Goal: Transaction & Acquisition: Purchase product/service

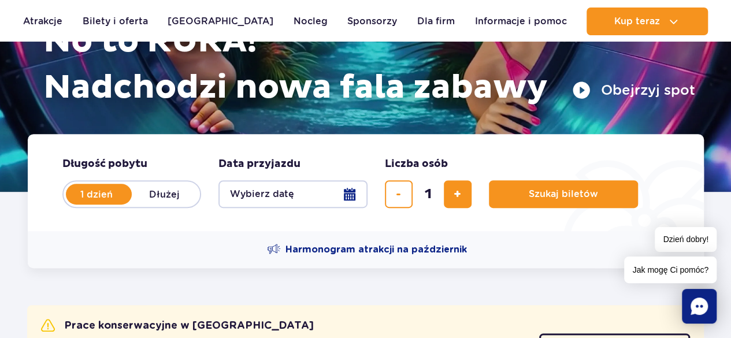
scroll to position [125, 0]
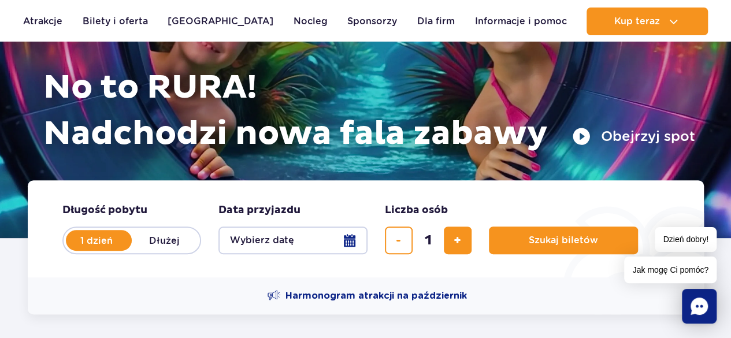
click at [273, 240] on button "Wybierz datę" at bounding box center [292, 241] width 149 height 28
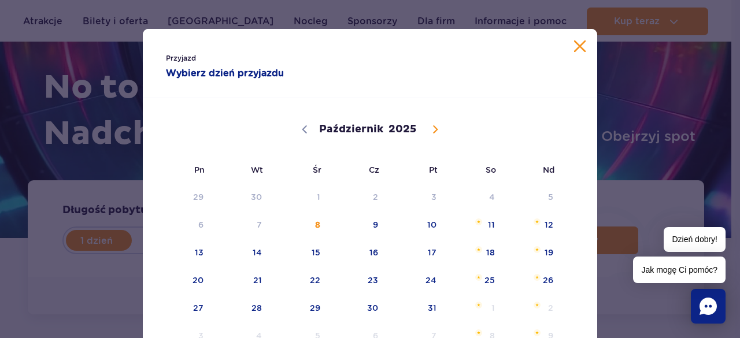
click at [431, 129] on icon at bounding box center [435, 129] width 8 height 8
select select "10"
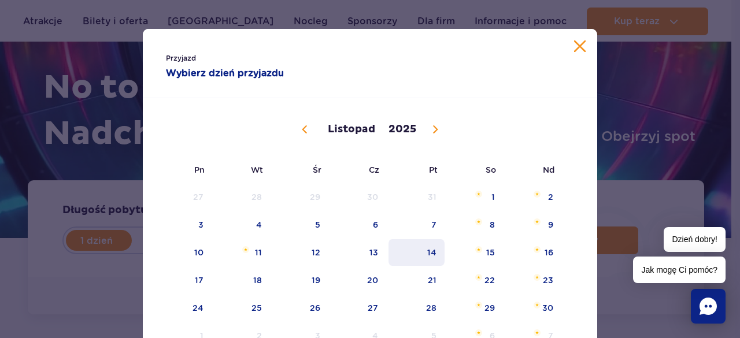
click at [408, 251] on span "14" at bounding box center [416, 252] width 58 height 27
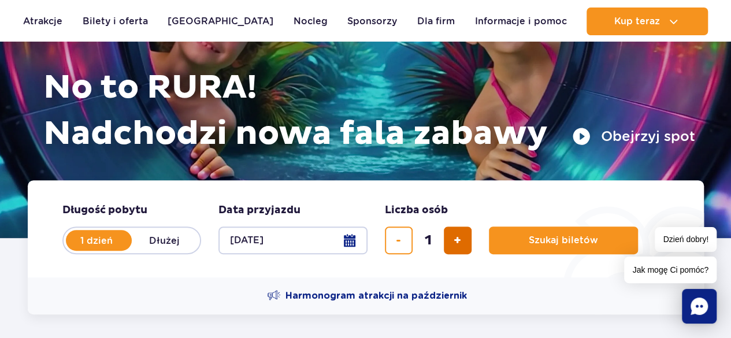
click at [450, 240] on button "dodaj bilet" at bounding box center [458, 241] width 28 height 28
type input "2"
click at [294, 236] on button "[DATE]" at bounding box center [292, 241] width 149 height 28
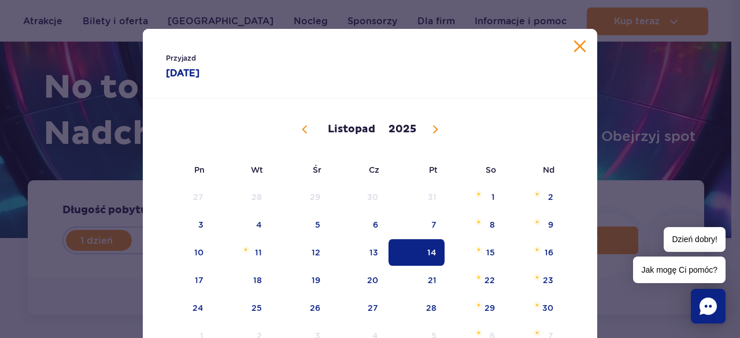
click at [305, 127] on span at bounding box center [305, 130] width 20 height 20
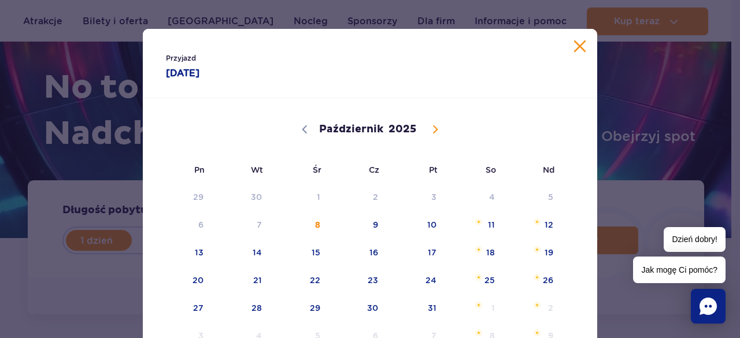
click at [431, 128] on icon at bounding box center [435, 129] width 8 height 8
select select "10"
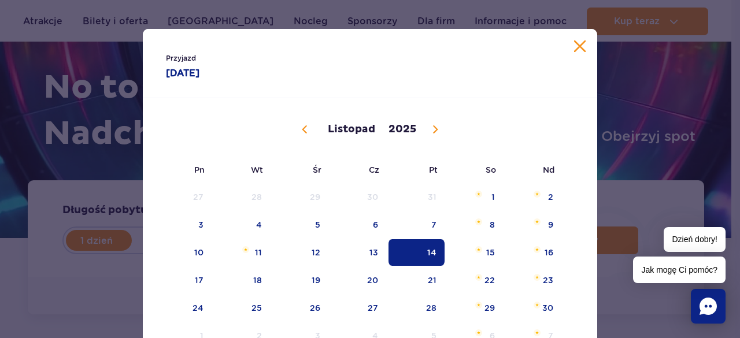
click at [426, 254] on span "14" at bounding box center [416, 252] width 58 height 27
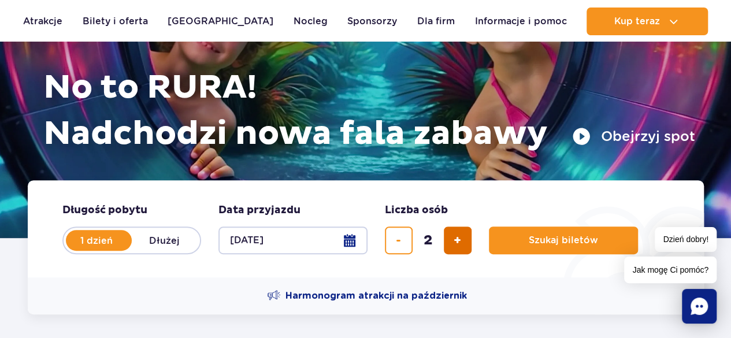
click at [454, 240] on span "dodaj bilet" at bounding box center [458, 240] width 8 height 0
click at [456, 240] on span "dodaj bilet" at bounding box center [458, 240] width 8 height 0
click at [457, 240] on span "dodaj bilet" at bounding box center [458, 240] width 8 height 0
click at [455, 240] on span "dodaj bilet" at bounding box center [458, 240] width 8 height 0
click at [392, 240] on button "usuń bilet" at bounding box center [399, 241] width 28 height 28
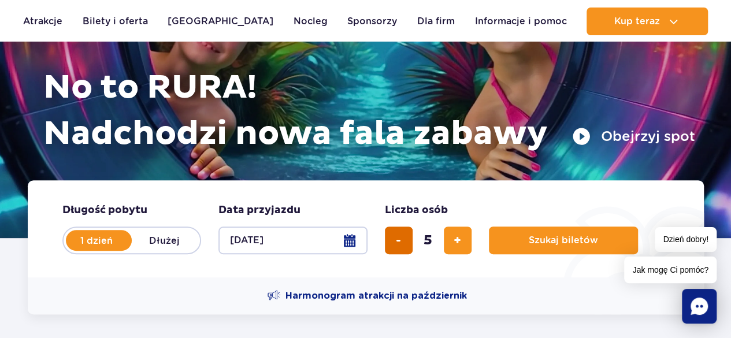
click at [392, 240] on button "usuń bilet" at bounding box center [399, 241] width 28 height 28
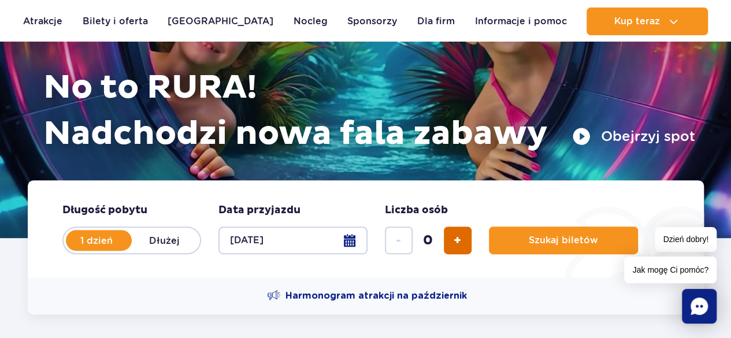
click at [465, 245] on button "dodaj bilet" at bounding box center [458, 241] width 28 height 28
click at [467, 243] on button "dodaj bilet" at bounding box center [458, 241] width 28 height 28
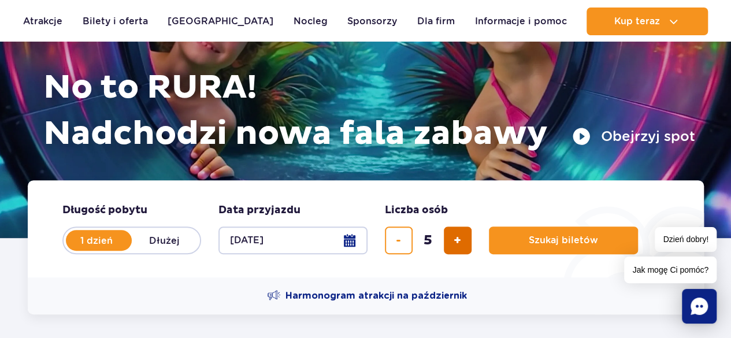
click at [450, 242] on button "dodaj bilet" at bounding box center [458, 241] width 28 height 28
click at [398, 240] on span "usuń bilet" at bounding box center [398, 240] width 5 height 0
click at [449, 233] on button "dodaj bilet" at bounding box center [458, 241] width 28 height 28
click at [399, 240] on span "usuń bilet" at bounding box center [398, 240] width 5 height 0
click at [450, 242] on button "dodaj bilet" at bounding box center [458, 241] width 28 height 28
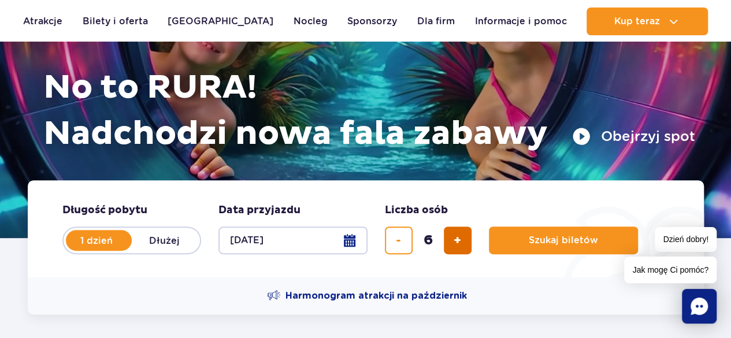
click at [454, 240] on span "dodaj bilet" at bounding box center [458, 240] width 8 height 0
click at [396, 240] on span "usuń bilet" at bounding box center [398, 240] width 5 height 0
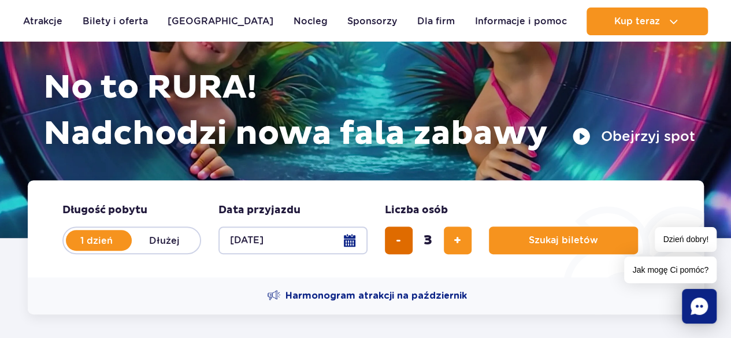
click at [396, 240] on span "usuń bilet" at bounding box center [398, 240] width 5 height 0
click at [466, 238] on button "dodaj bilet" at bounding box center [458, 241] width 28 height 28
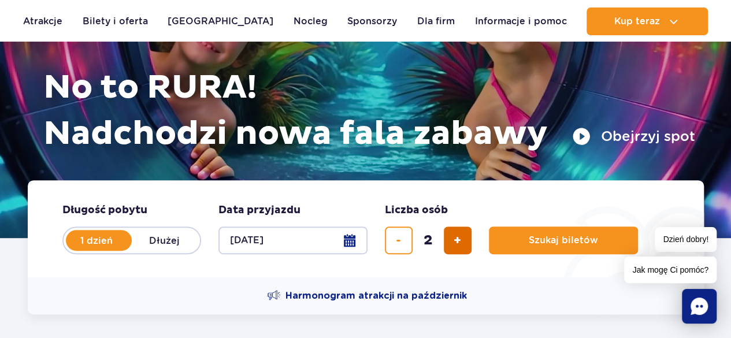
click at [466, 238] on button "dodaj bilet" at bounding box center [458, 241] width 28 height 28
click at [462, 239] on button "dodaj bilet" at bounding box center [458, 241] width 28 height 28
click at [466, 241] on button "dodaj bilet" at bounding box center [458, 241] width 28 height 28
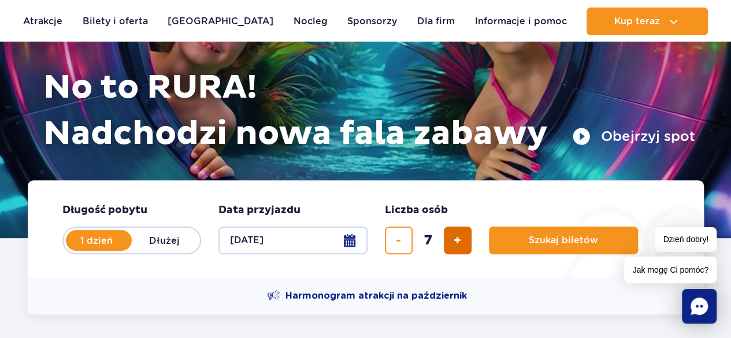
click at [466, 241] on button "dodaj bilet" at bounding box center [458, 241] width 28 height 28
click at [460, 240] on span "dodaj bilet" at bounding box center [458, 240] width 8 height 0
type input "10"
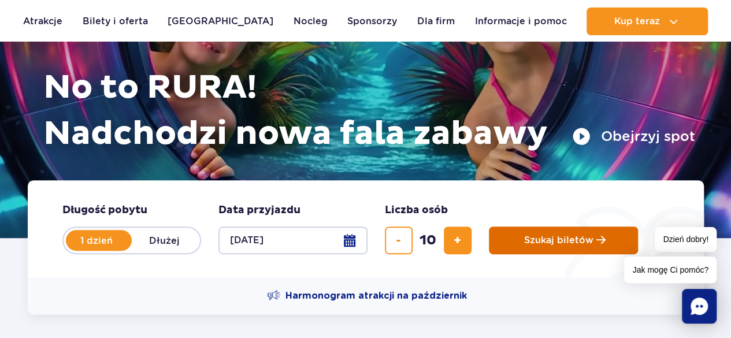
click at [525, 245] on span "Szukaj biletów" at bounding box center [558, 240] width 69 height 10
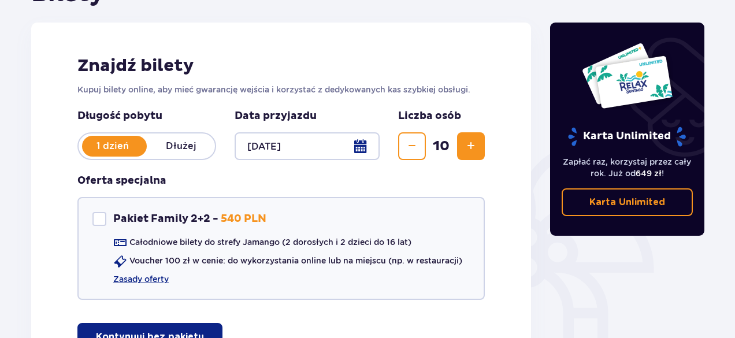
scroll to position [149, 0]
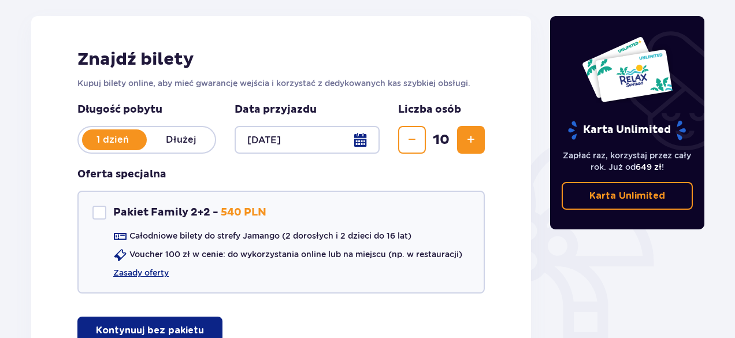
click at [471, 135] on span "Zwiększ" at bounding box center [471, 140] width 14 height 14
click at [418, 144] on span "Zmniejsz" at bounding box center [412, 140] width 14 height 14
click at [416, 144] on span "Zmniejsz" at bounding box center [412, 140] width 14 height 14
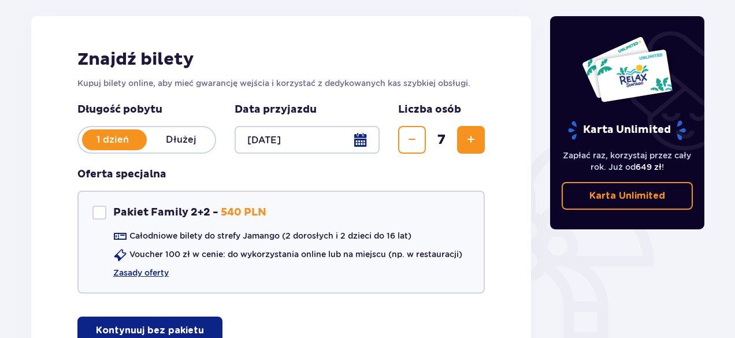
click at [416, 144] on span "Zmniejsz" at bounding box center [412, 140] width 14 height 14
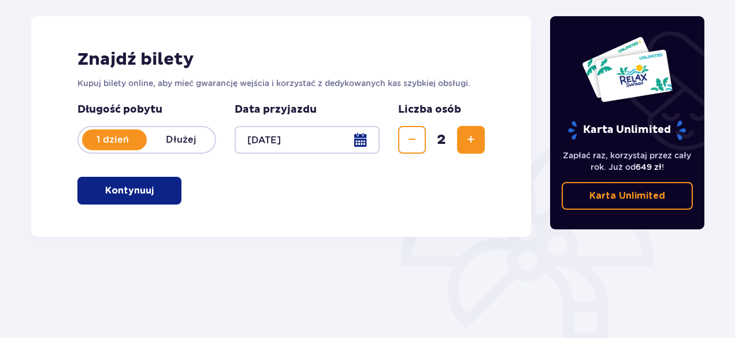
click at [416, 144] on span "Zmniejsz" at bounding box center [412, 140] width 14 height 14
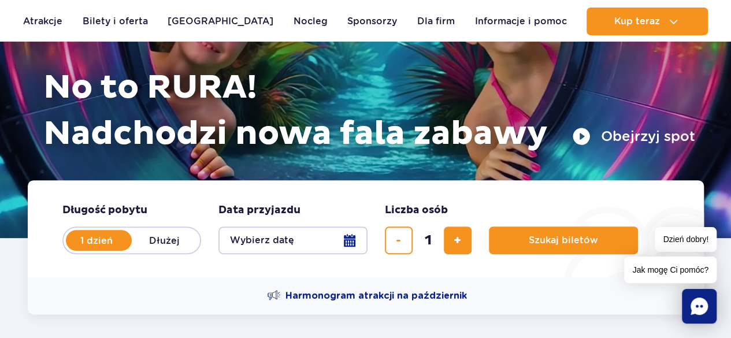
click at [266, 247] on button "Wybierz datę" at bounding box center [292, 241] width 149 height 28
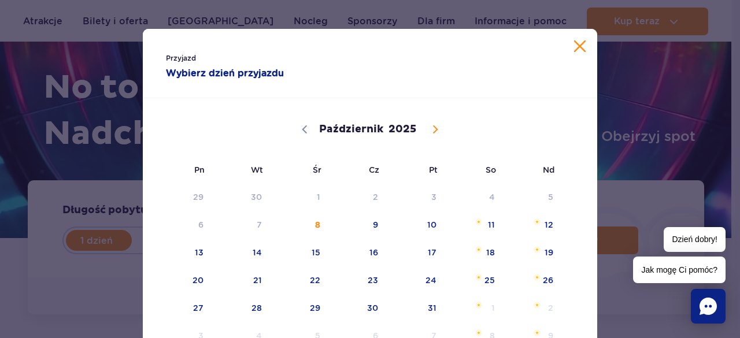
click at [433, 128] on icon at bounding box center [435, 129] width 8 height 8
select select "10"
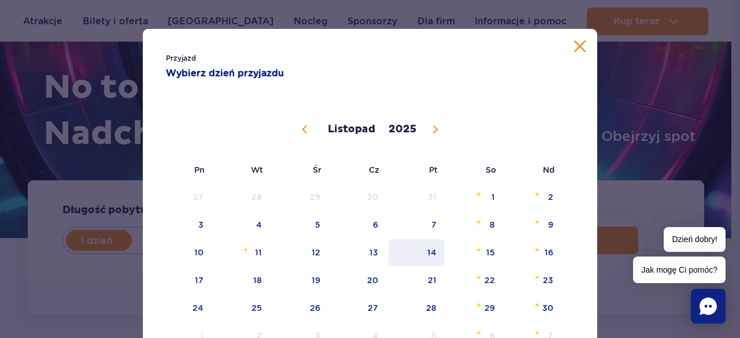
click at [435, 251] on span "14" at bounding box center [416, 252] width 58 height 27
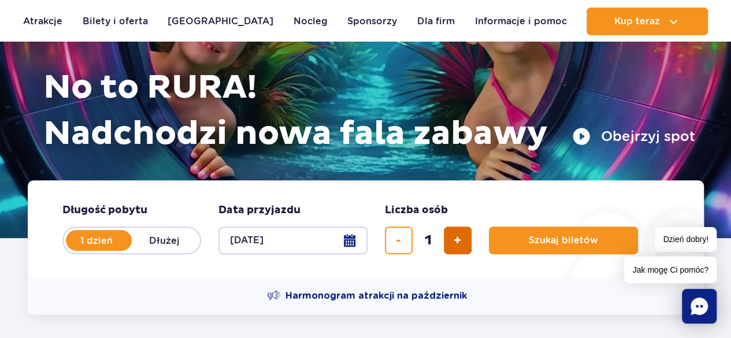
click at [454, 240] on span "dodaj bilet" at bounding box center [458, 240] width 8 height 0
click at [393, 143] on h1 "No to RURA! Nadchodzi nowa fala zabawy" at bounding box center [369, 111] width 652 height 92
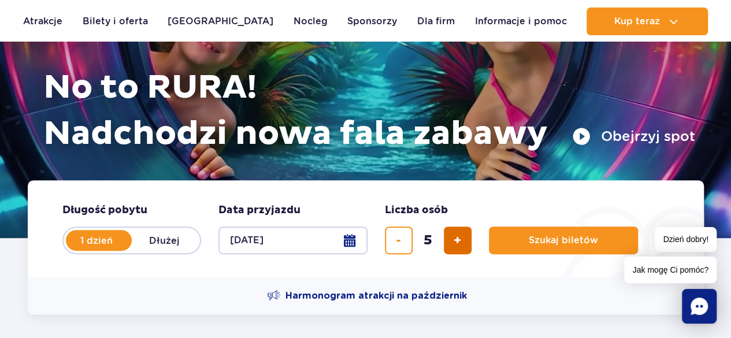
click at [452, 236] on button "dodaj bilet" at bounding box center [458, 241] width 28 height 28
click at [458, 240] on span "dodaj bilet" at bounding box center [458, 240] width 8 height 0
click at [455, 240] on span "dodaj bilet" at bounding box center [458, 240] width 8 height 0
drag, startPoint x: 459, startPoint y: 226, endPoint x: 454, endPoint y: 251, distance: 26.0
click at [458, 236] on button "dodaj bilet" at bounding box center [458, 241] width 28 height 28
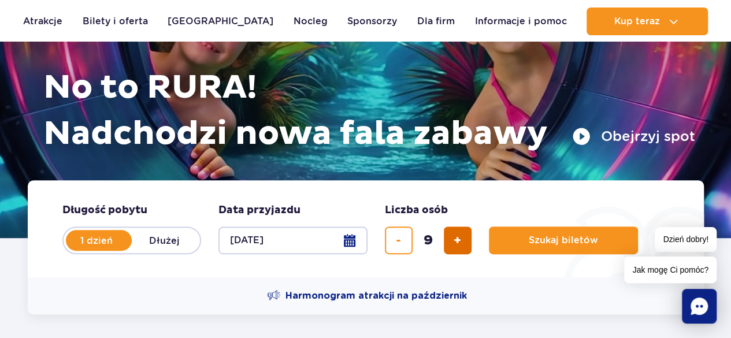
click at [457, 240] on span "dodaj bilet" at bounding box center [458, 240] width 8 height 0
click at [397, 239] on button "usuń bilet" at bounding box center [399, 241] width 28 height 28
click at [397, 240] on span "usuń bilet" at bounding box center [398, 240] width 5 height 0
click at [396, 240] on span "usuń bilet" at bounding box center [398, 240] width 5 height 0
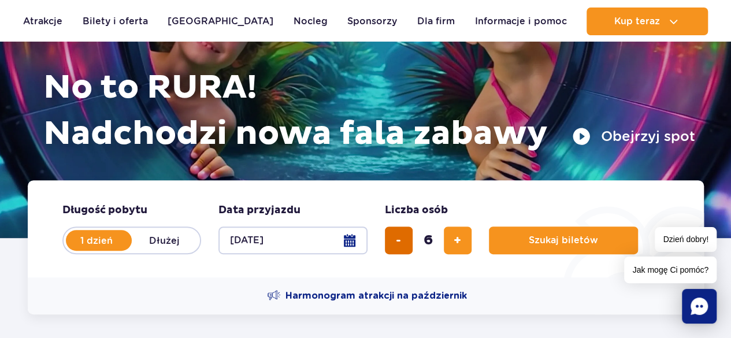
click at [396, 240] on span "usuń bilet" at bounding box center [398, 240] width 5 height 0
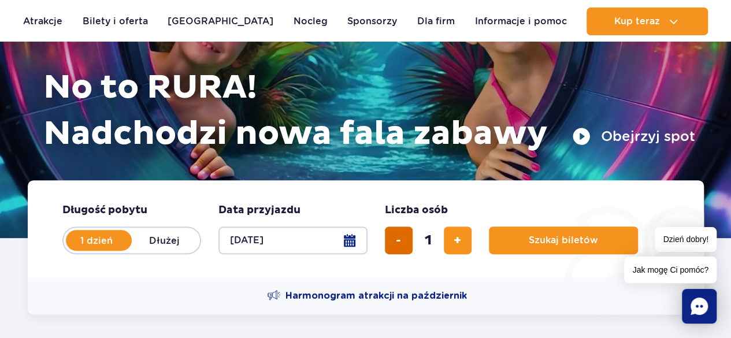
click at [396, 240] on span "usuń bilet" at bounding box center [398, 240] width 5 height 0
click at [395, 238] on div "0" at bounding box center [428, 241] width 87 height 28
click at [461, 240] on span "dodaj bilet" at bounding box center [458, 240] width 8 height 0
click at [462, 242] on button "dodaj bilet" at bounding box center [458, 241] width 28 height 28
click at [464, 242] on button "dodaj bilet" at bounding box center [458, 241] width 28 height 28
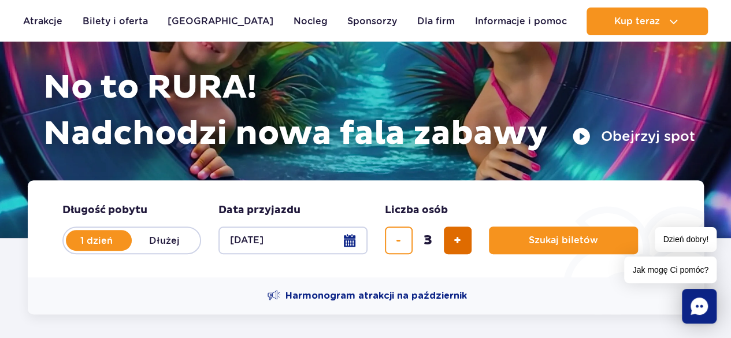
click at [460, 240] on span "dodaj bilet" at bounding box center [458, 240] width 8 height 0
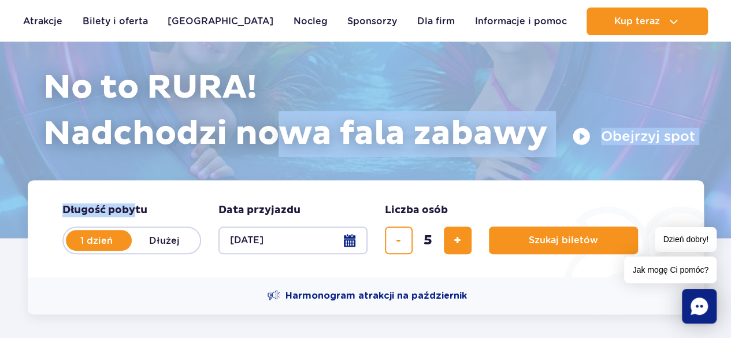
drag, startPoint x: 282, startPoint y: 148, endPoint x: 154, endPoint y: 180, distance: 131.1
click at [154, 180] on article "No to RURA! Nadchodzi nowa fala zabawy Obejrzyj spot Długość pobytu długość pob…" at bounding box center [365, 68] width 731 height 340
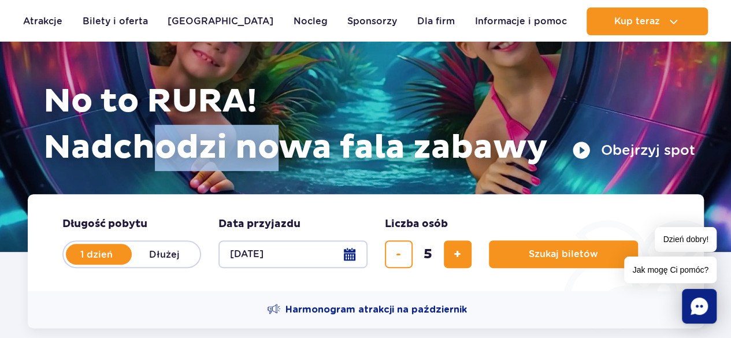
scroll to position [143, 0]
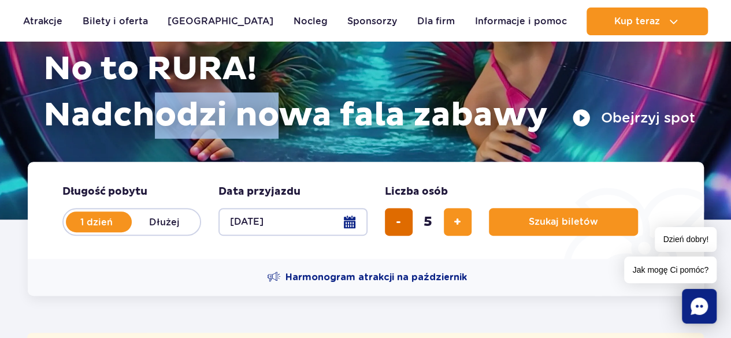
click at [406, 214] on button "usuń bilet" at bounding box center [399, 222] width 28 height 28
click at [406, 217] on button "usuń bilet" at bounding box center [399, 222] width 28 height 28
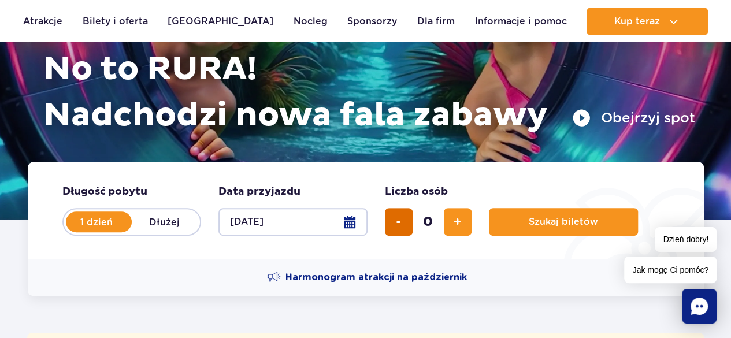
click at [406, 217] on div "0" at bounding box center [428, 222] width 87 height 28
click at [462, 253] on form "Długość pobytu długość pobytu w hero 1 dzień Dłużej Data przyjazdu data przyjaz…" at bounding box center [366, 210] width 676 height 97
click at [455, 232] on button "dodaj bilet" at bounding box center [458, 222] width 28 height 28
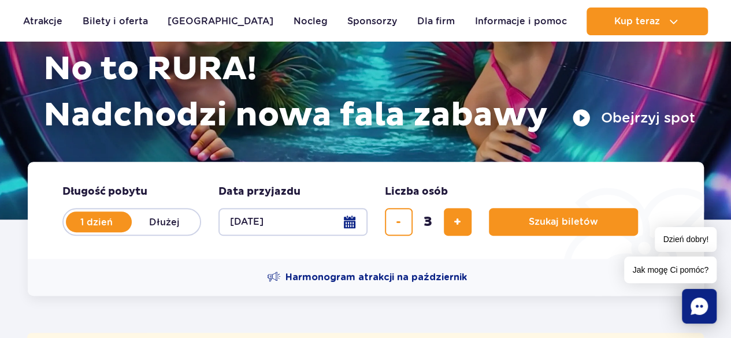
click at [443, 225] on div "3" at bounding box center [428, 222] width 87 height 28
click at [458, 222] on span "dodaj bilet" at bounding box center [458, 222] width 8 height 0
click at [460, 222] on span "dodaj bilet" at bounding box center [458, 222] width 8 height 0
click at [461, 222] on span "dodaj bilet" at bounding box center [458, 222] width 8 height 0
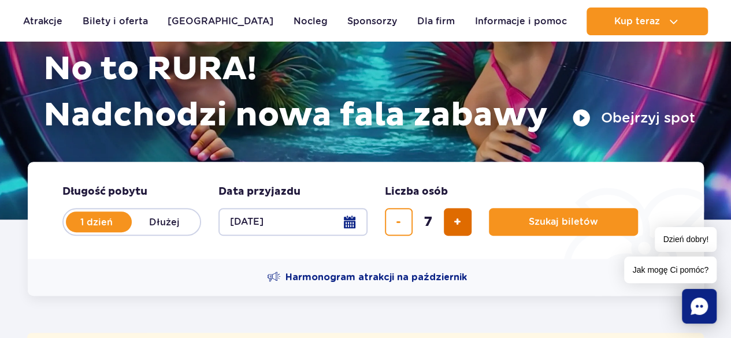
click at [455, 222] on span "dodaj bilet" at bounding box center [458, 222] width 8 height 0
type input "8"
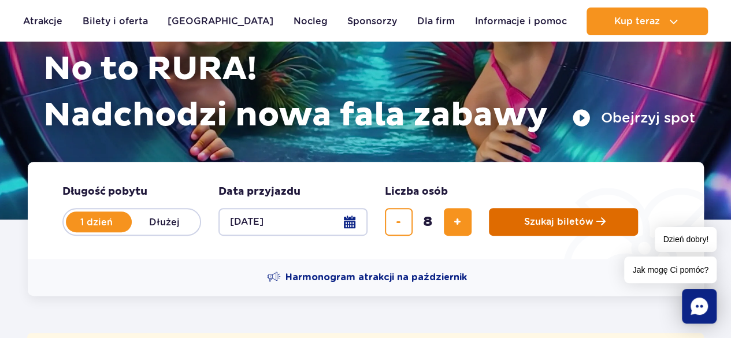
click at [531, 218] on span "Szukaj biletów" at bounding box center [558, 222] width 69 height 10
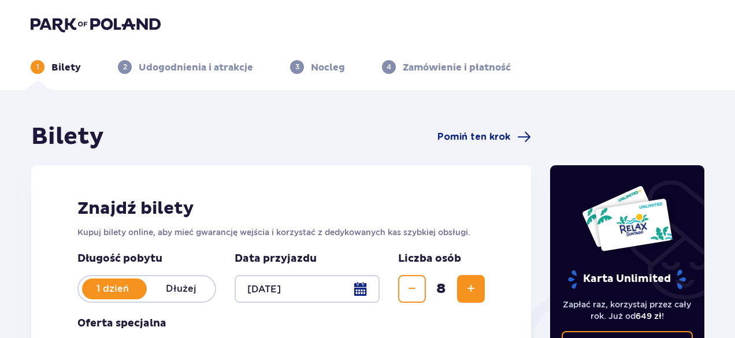
drag, startPoint x: 739, startPoint y: 24, endPoint x: 739, endPoint y: 56, distance: 32.4
click at [735, 55] on html "1 Bilety 2 Udogodnienia i atrakcje 3 Nocleg 4 Zamówienie i płatność Bilety Pomi…" at bounding box center [367, 169] width 735 height 338
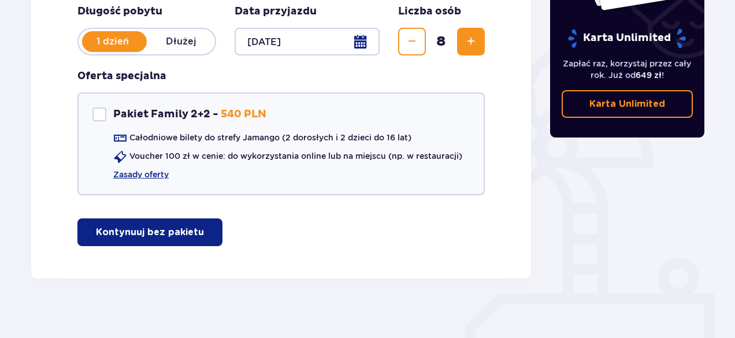
scroll to position [257, 0]
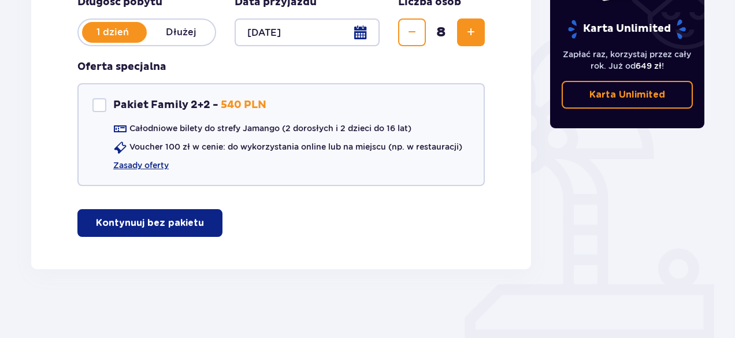
drag, startPoint x: 191, startPoint y: 221, endPoint x: 209, endPoint y: 223, distance: 18.5
click at [191, 223] on button "Kontynuuj bez pakietu" at bounding box center [149, 223] width 145 height 28
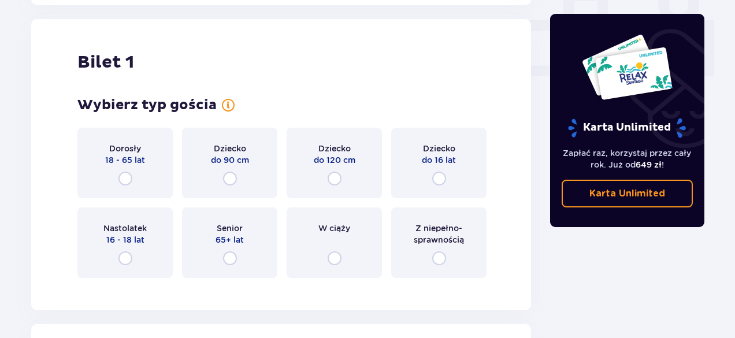
scroll to position [526, 0]
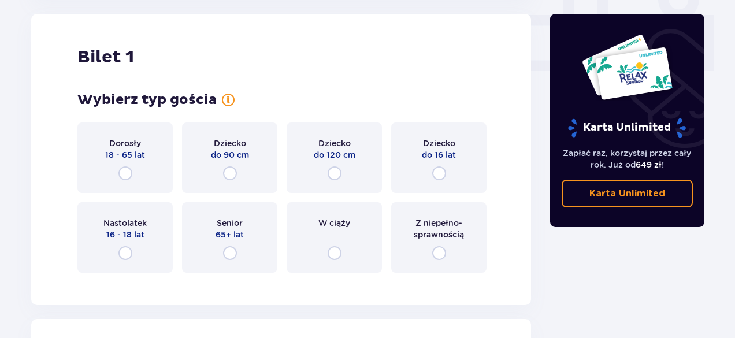
click at [433, 175] on input "radio" at bounding box center [439, 173] width 14 height 14
radio input "true"
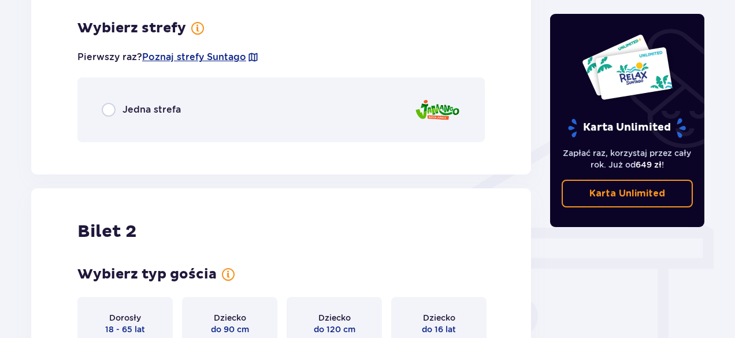
scroll to position [808, 0]
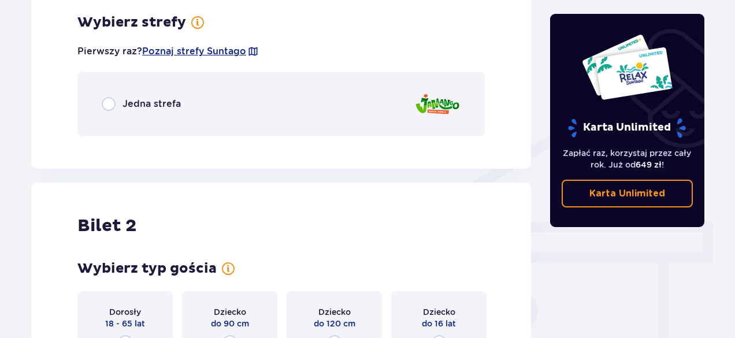
click at [108, 105] on input "radio" at bounding box center [109, 104] width 14 height 14
radio input "true"
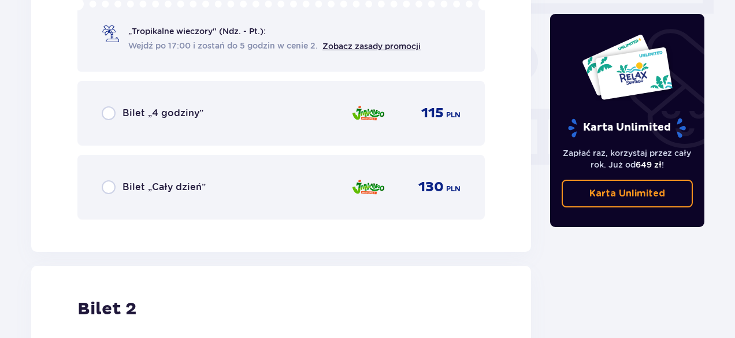
scroll to position [1024, 0]
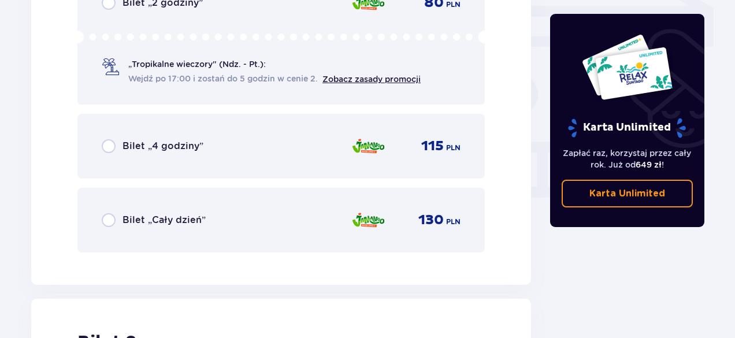
click at [110, 214] on input "radio" at bounding box center [109, 220] width 14 height 14
radio input "true"
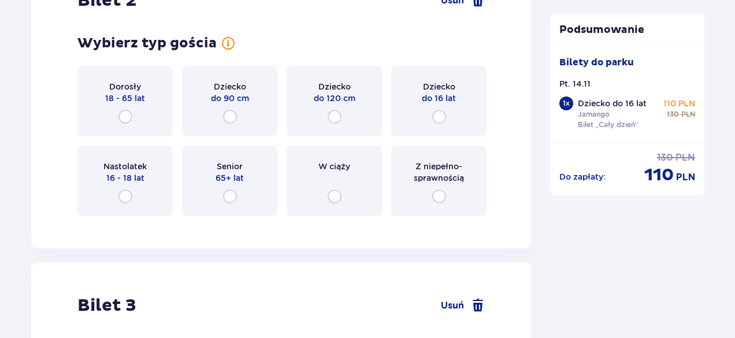
scroll to position [1370, 0]
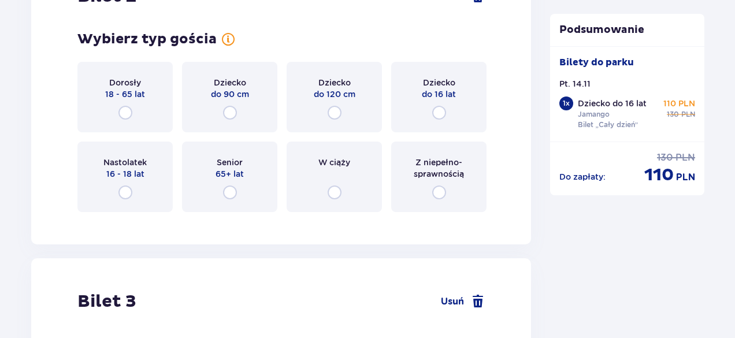
click at [438, 106] on input "radio" at bounding box center [439, 113] width 14 height 14
radio input "true"
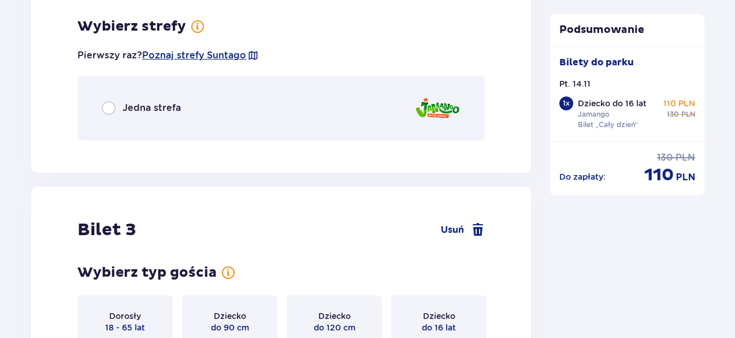
scroll to position [1591, 0]
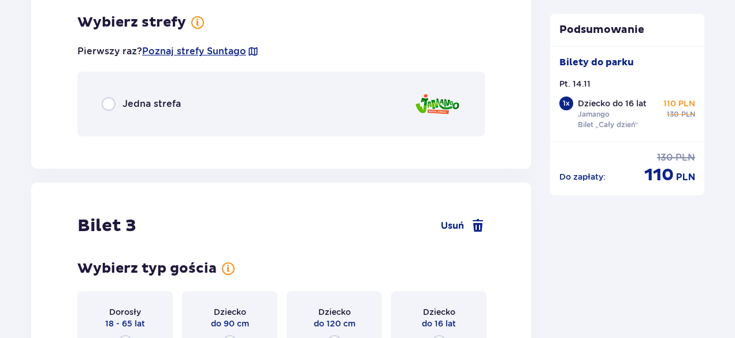
click at [118, 109] on div "Jedna strefa" at bounding box center [141, 104] width 79 height 14
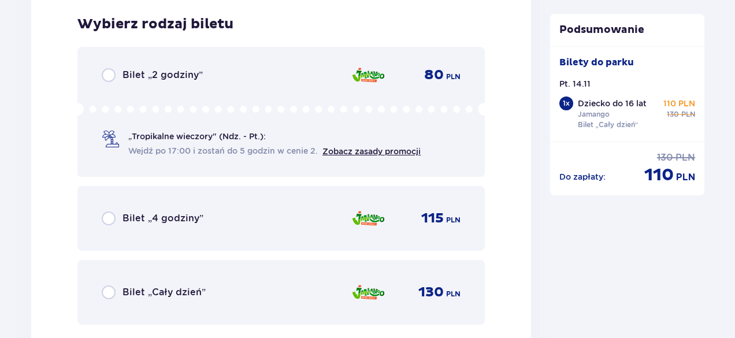
scroll to position [1737, 0]
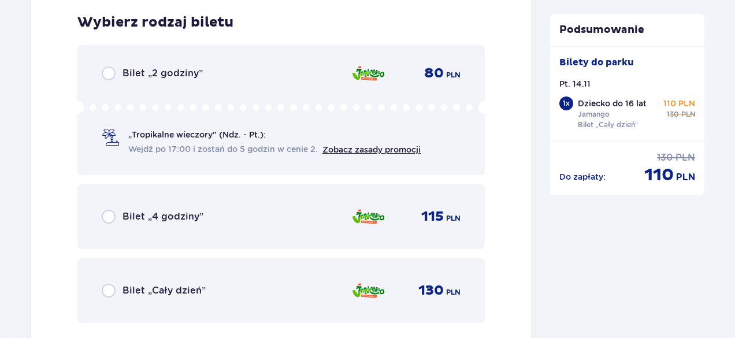
click at [104, 288] on input "radio" at bounding box center [109, 291] width 14 height 14
radio input "true"
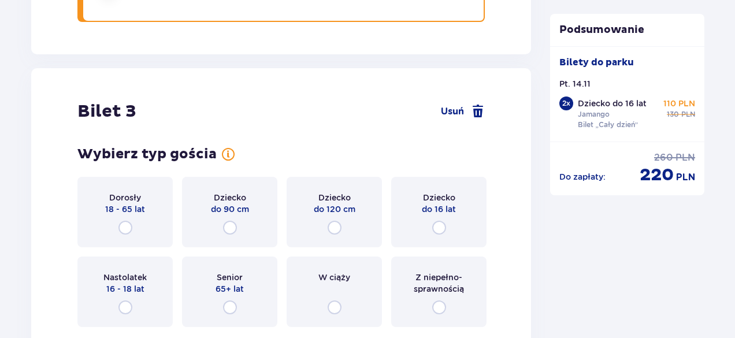
scroll to position [2092, 0]
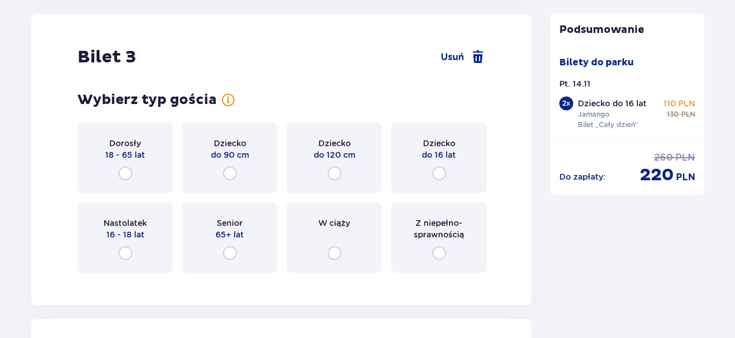
click at [443, 168] on input "radio" at bounding box center [439, 173] width 14 height 14
radio input "true"
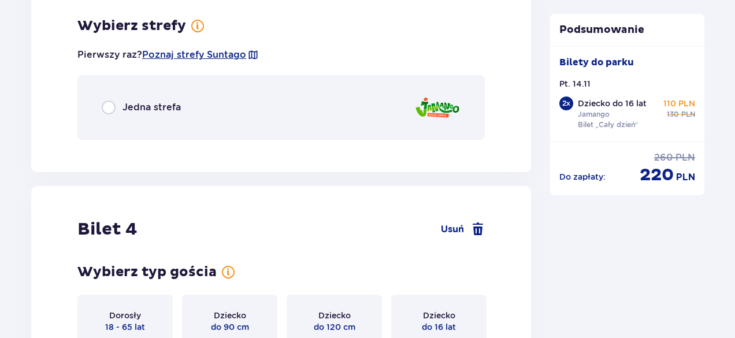
scroll to position [2375, 0]
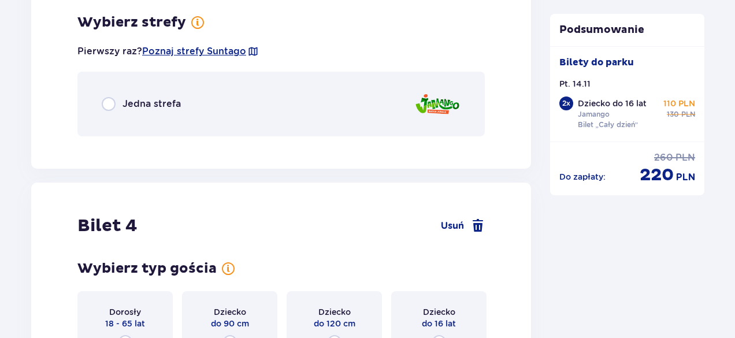
drag, startPoint x: 435, startPoint y: 95, endPoint x: 255, endPoint y: 113, distance: 180.1
click at [435, 95] on img at bounding box center [437, 104] width 46 height 33
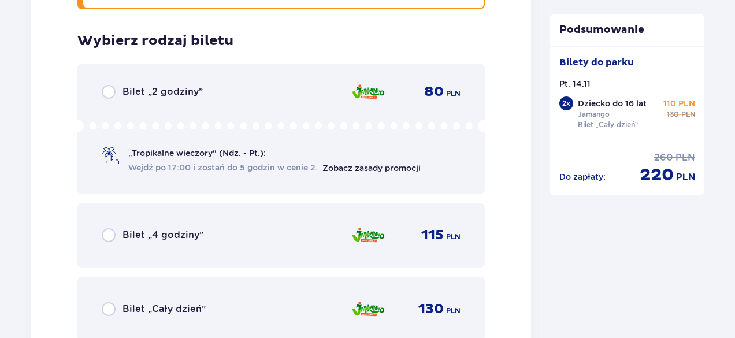
scroll to position [2512, 0]
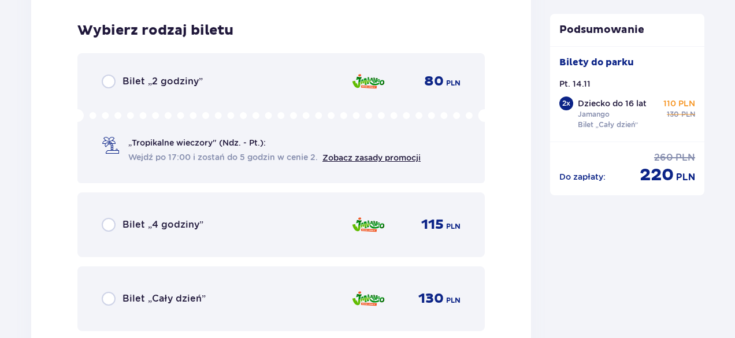
click at [121, 300] on div "Bilet „Cały dzień”" at bounding box center [154, 299] width 104 height 14
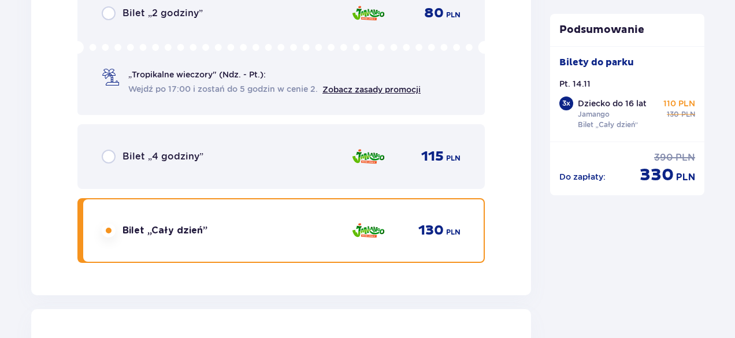
scroll to position [2876, 0]
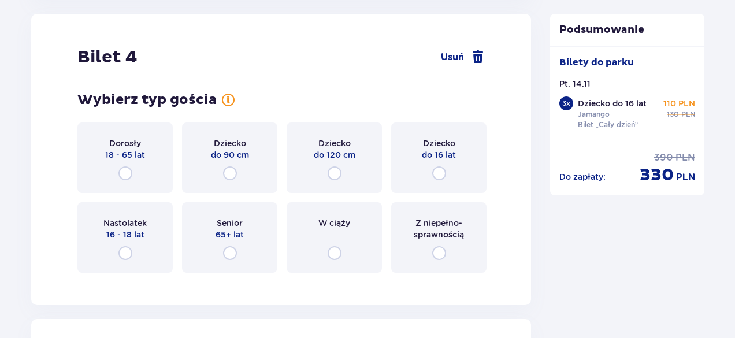
click at [436, 169] on input "radio" at bounding box center [439, 173] width 14 height 14
radio input "true"
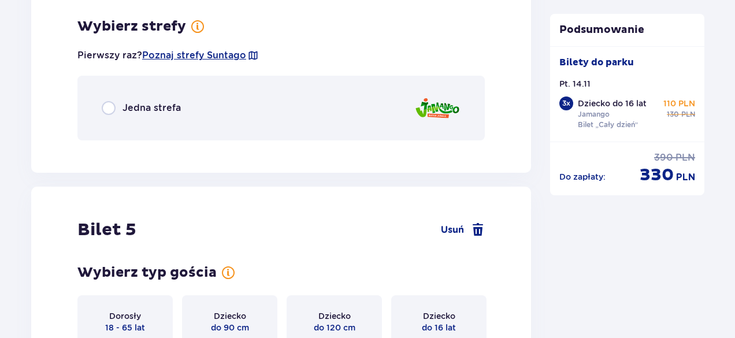
scroll to position [3158, 0]
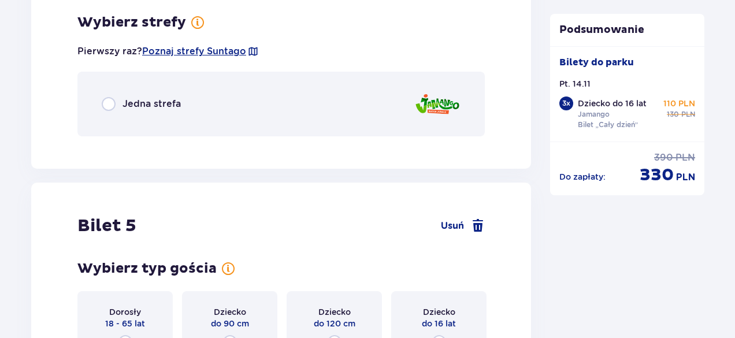
click at [113, 108] on input "radio" at bounding box center [109, 104] width 14 height 14
radio input "true"
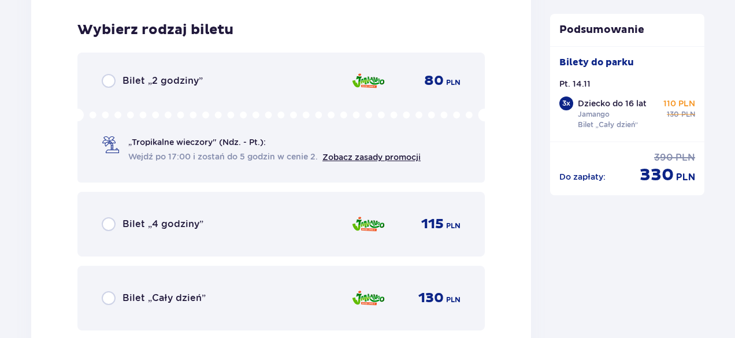
scroll to position [3303, 0]
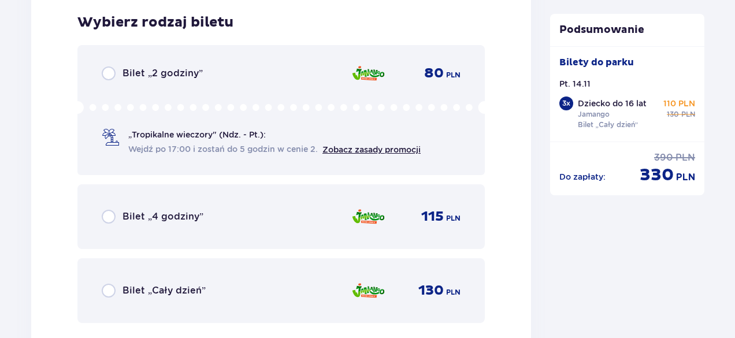
click at [108, 301] on div "Bilet „Cały dzień” 130 PLN" at bounding box center [281, 291] width 359 height 24
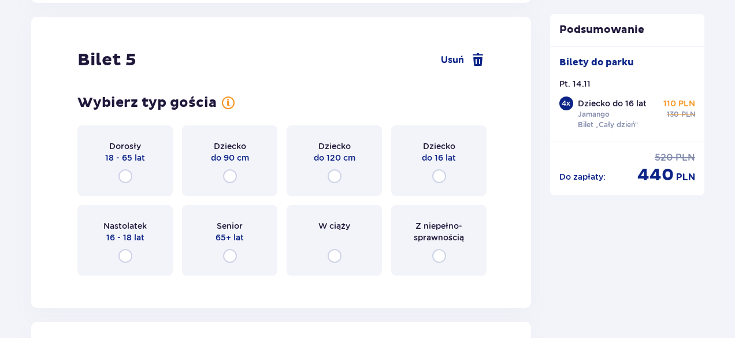
scroll to position [3659, 0]
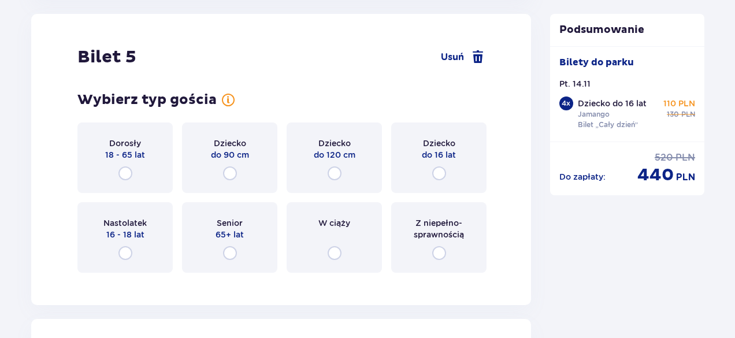
click at [130, 173] on input "radio" at bounding box center [125, 173] width 14 height 14
radio input "true"
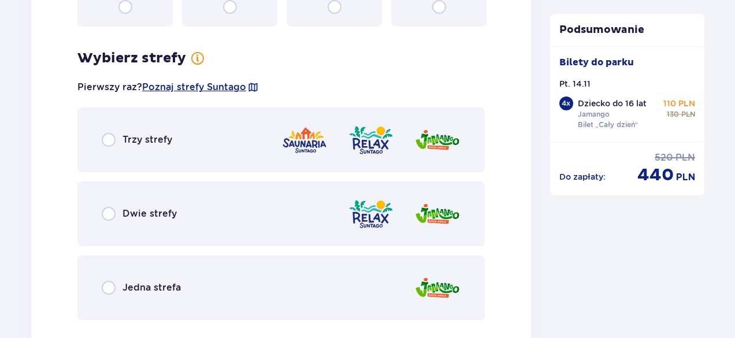
scroll to position [3941, 0]
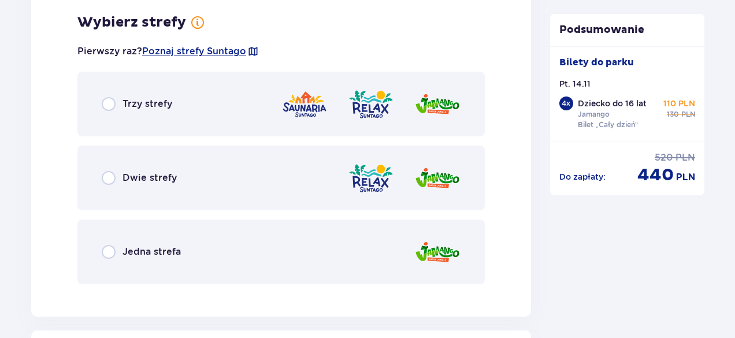
click at [169, 122] on div "Trzy strefy" at bounding box center [281, 104] width 408 height 65
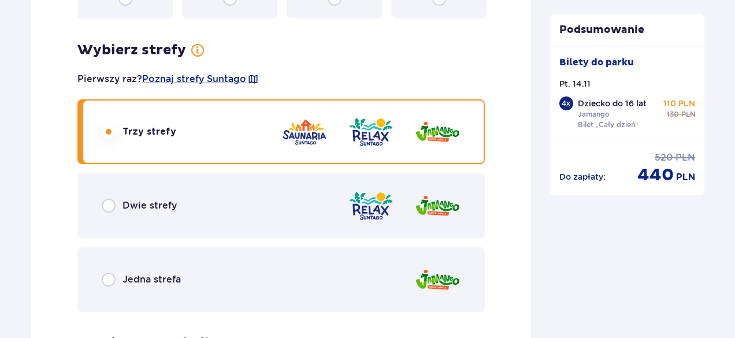
scroll to position [3951, 0]
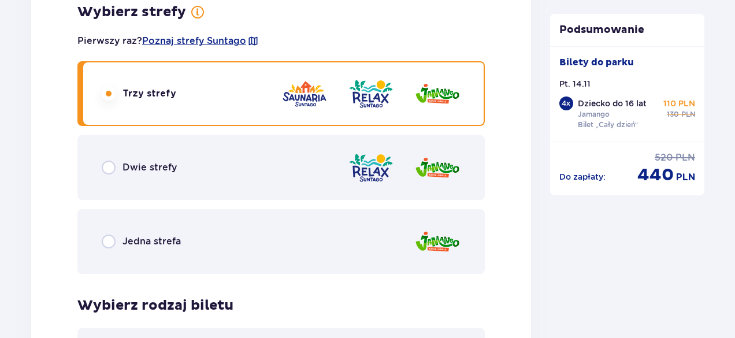
click at [183, 169] on div "Dwie strefy" at bounding box center [281, 167] width 408 height 65
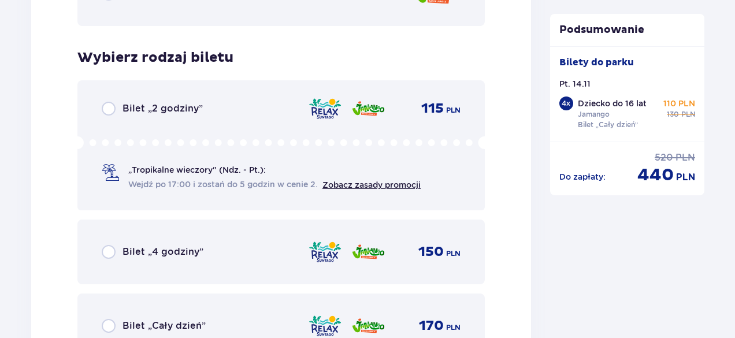
scroll to position [4235, 0]
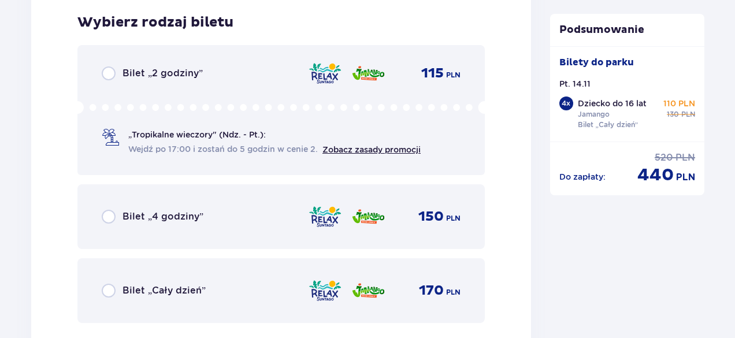
click at [127, 300] on div "Bilet „Cały dzień” 170 PLN" at bounding box center [281, 291] width 359 height 24
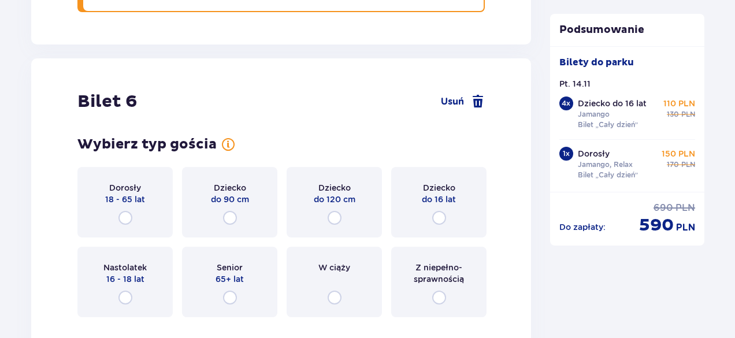
scroll to position [4590, 0]
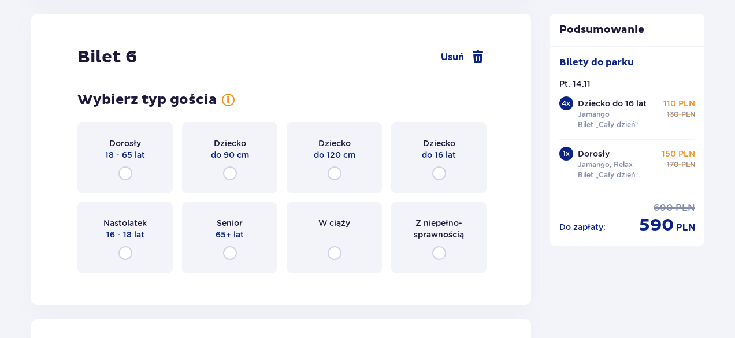
click at [129, 249] on input "radio" at bounding box center [125, 253] width 14 height 14
radio input "true"
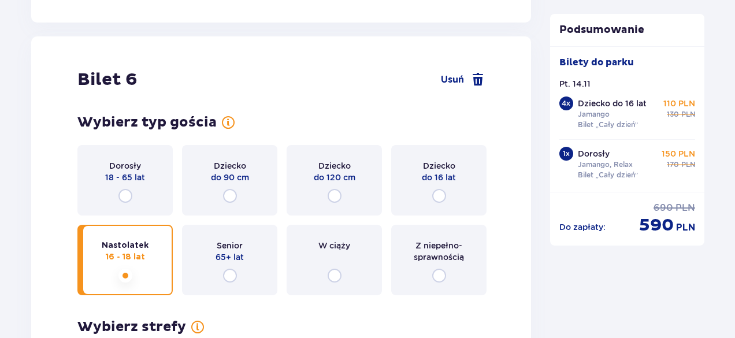
scroll to position [4594, 0]
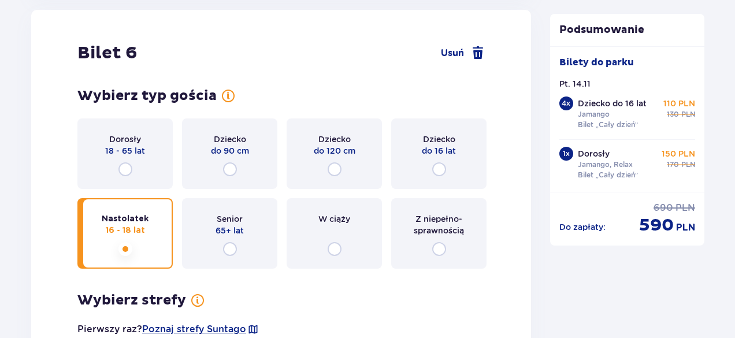
click at [124, 166] on input "radio" at bounding box center [125, 169] width 14 height 14
radio input "true"
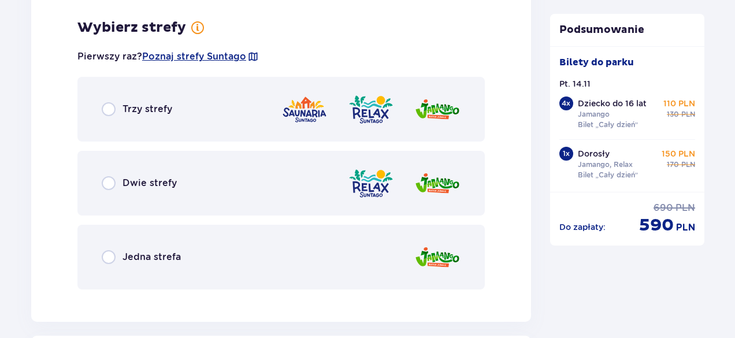
scroll to position [4872, 0]
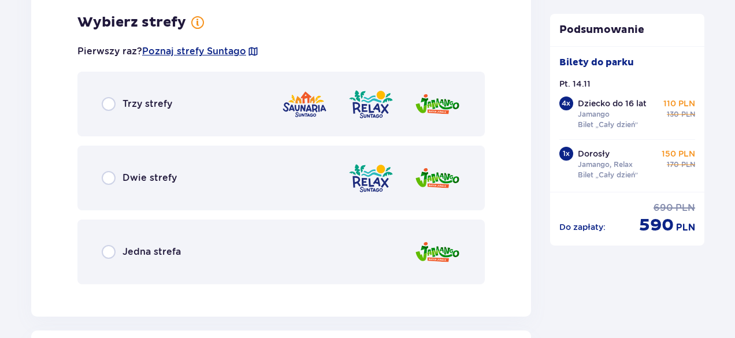
click at [121, 182] on div "Dwie strefy" at bounding box center [139, 178] width 75 height 14
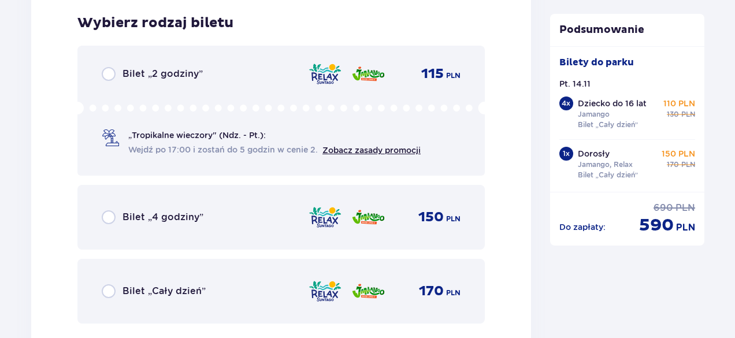
scroll to position [5166, 0]
click at [120, 297] on div "Bilet „Cały dzień”" at bounding box center [154, 291] width 104 height 14
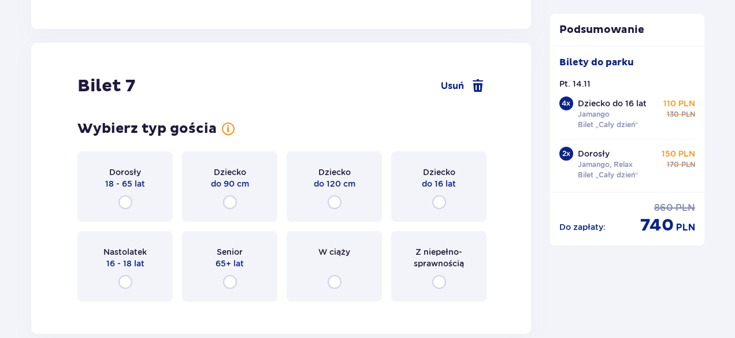
scroll to position [5521, 0]
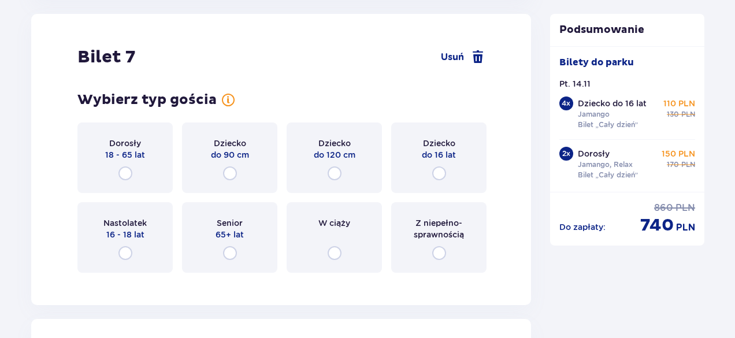
click at [123, 164] on div "Dorosły 18 - 65 lat" at bounding box center [124, 158] width 95 height 71
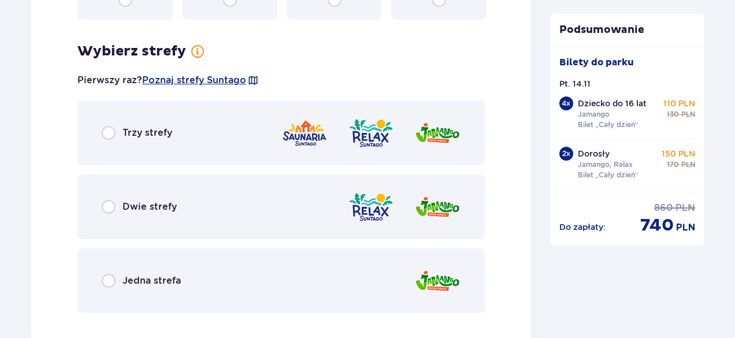
scroll to position [5803, 0]
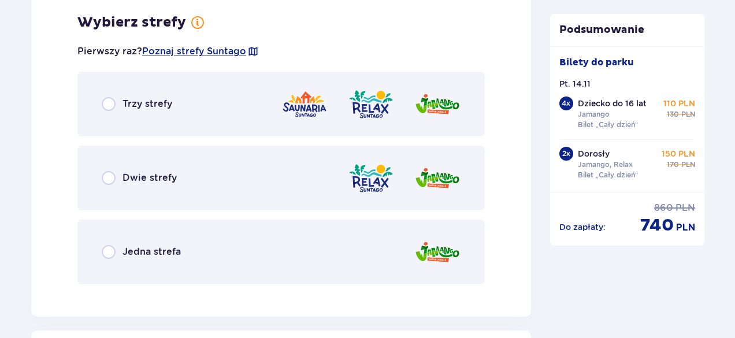
click at [112, 182] on input "radio" at bounding box center [109, 178] width 14 height 14
radio input "true"
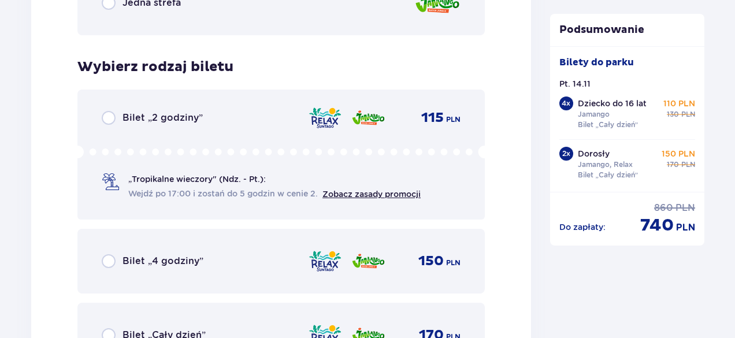
scroll to position [6097, 0]
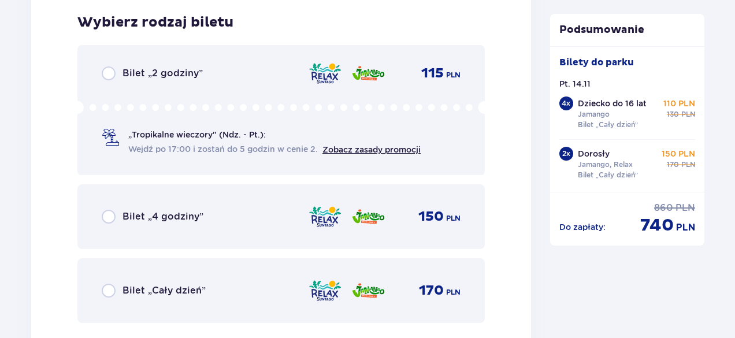
click at [110, 292] on input "radio" at bounding box center [109, 291] width 14 height 14
radio input "true"
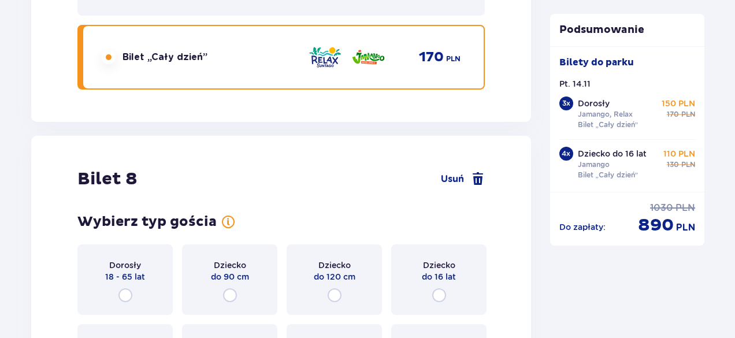
scroll to position [6453, 0]
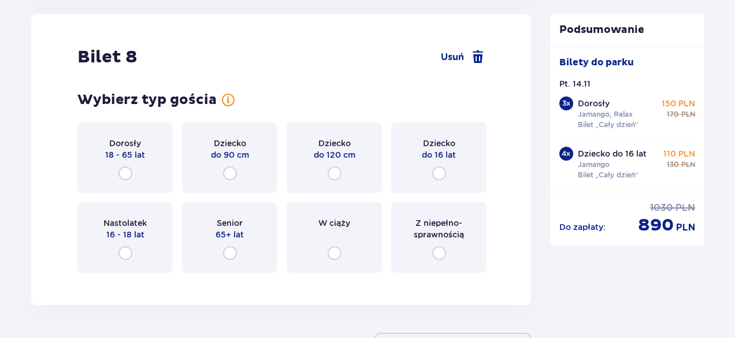
click at [126, 171] on input "radio" at bounding box center [125, 173] width 14 height 14
radio input "true"
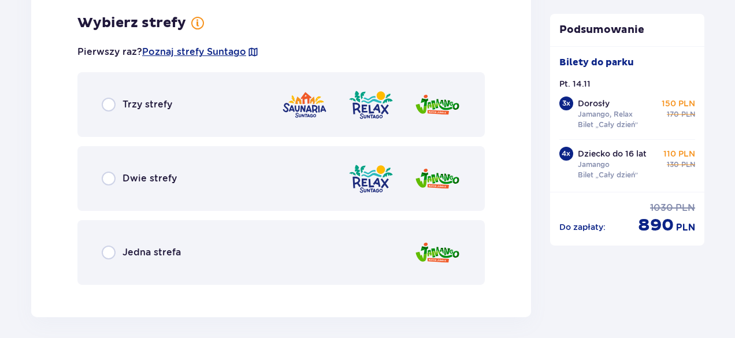
scroll to position [6735, 0]
click at [106, 176] on input "radio" at bounding box center [109, 178] width 14 height 14
radio input "true"
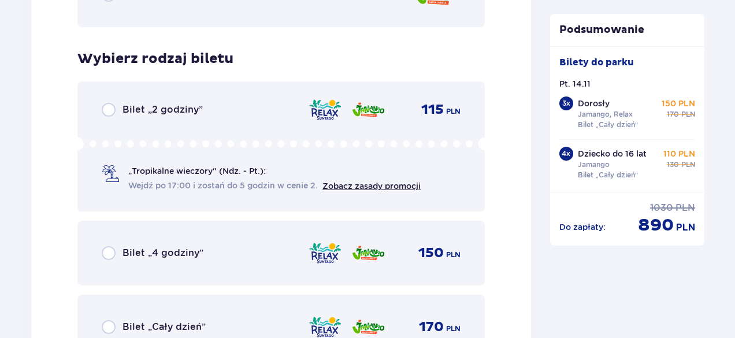
scroll to position [7028, 0]
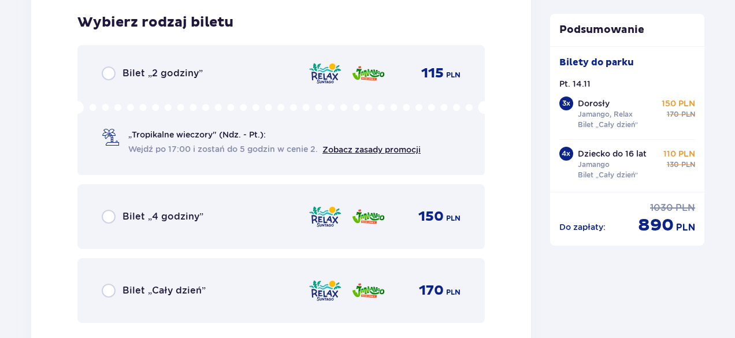
click at [115, 291] on input "radio" at bounding box center [109, 291] width 14 height 14
radio input "true"
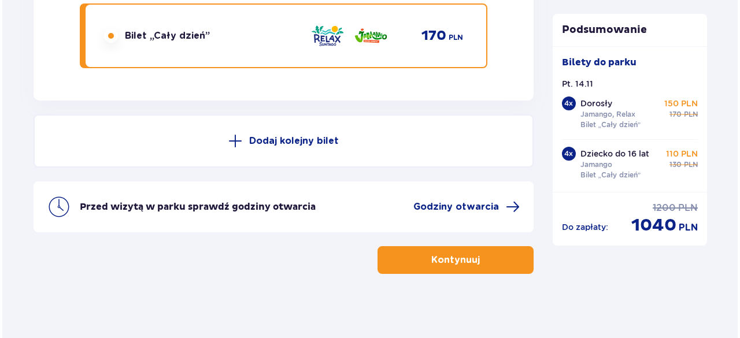
scroll to position [7288, 0]
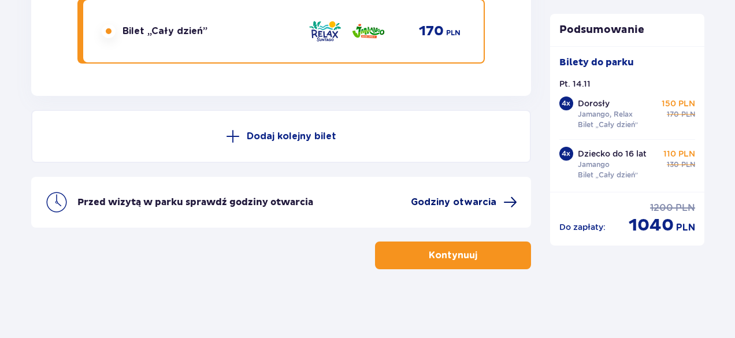
click at [509, 201] on span at bounding box center [510, 202] width 14 height 14
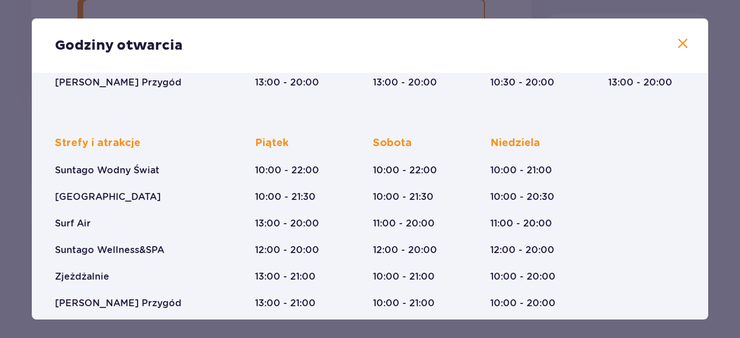
scroll to position [271, 0]
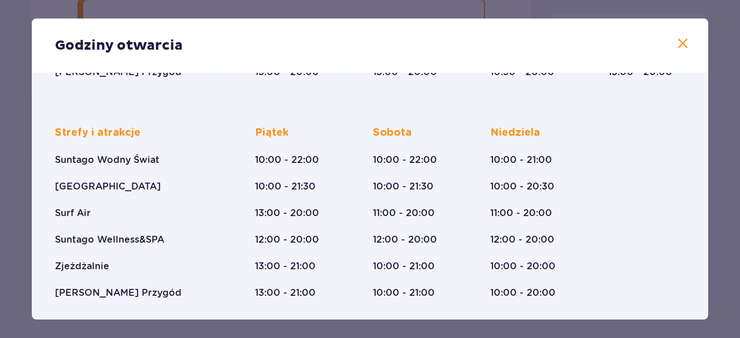
drag, startPoint x: 716, startPoint y: 182, endPoint x: 723, endPoint y: 155, distance: 26.9
click at [723, 155] on div "Godziny otwarcia Styczeń - Grudzień Trzech Króli (5-6.01.26) Strefy i atrakcje …" at bounding box center [370, 169] width 740 height 338
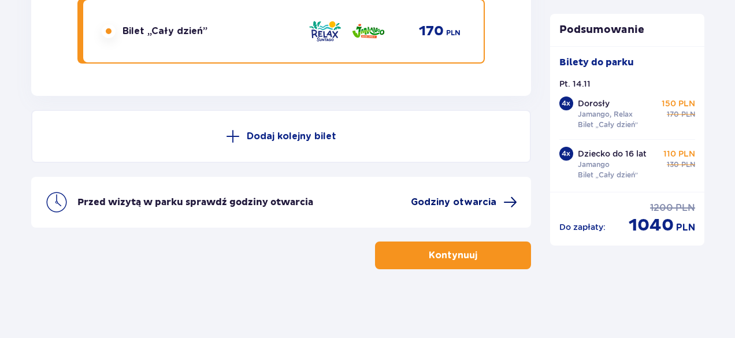
click at [503, 201] on span at bounding box center [510, 202] width 14 height 14
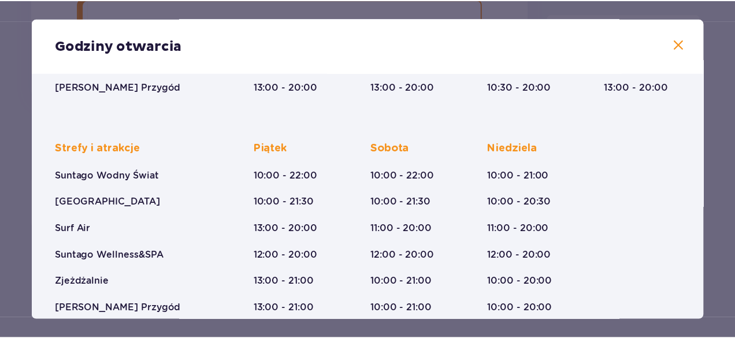
scroll to position [273, 0]
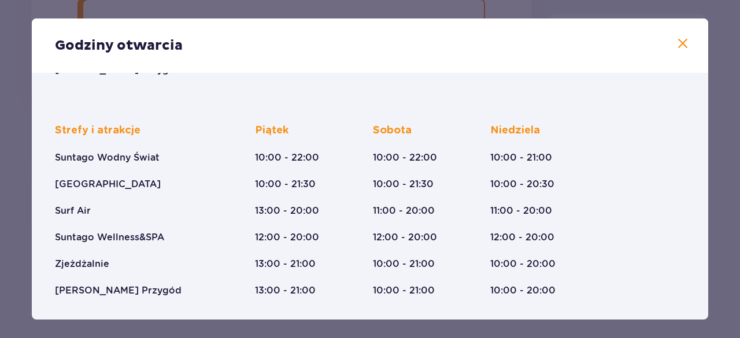
click at [677, 51] on button at bounding box center [683, 44] width 14 height 14
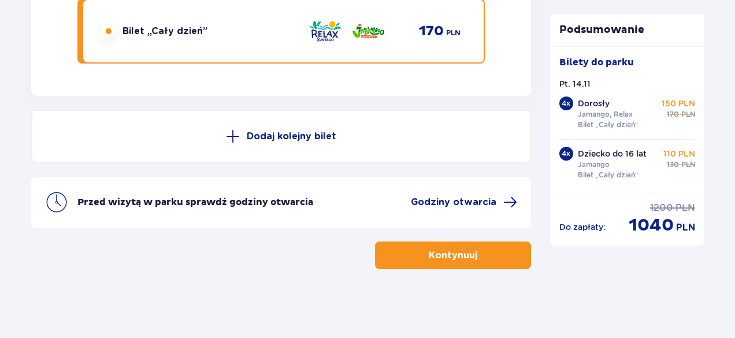
click at [494, 254] on button "Kontynuuj" at bounding box center [453, 256] width 156 height 28
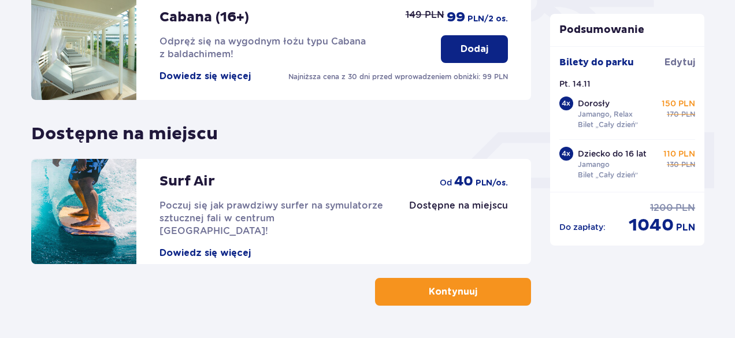
scroll to position [418, 0]
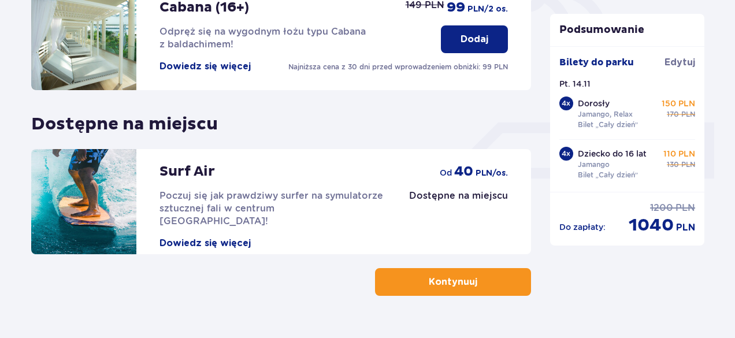
click at [448, 283] on p "Kontynuuj" at bounding box center [453, 282] width 49 height 13
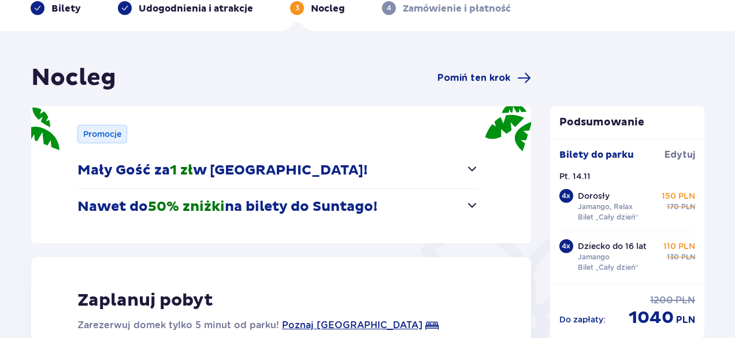
scroll to position [61, 0]
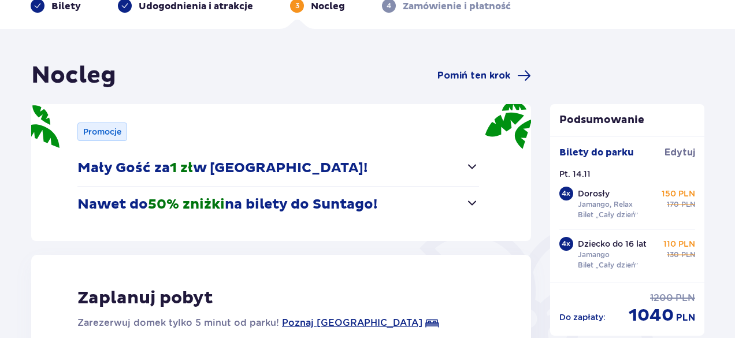
click at [472, 166] on span "button" at bounding box center [472, 167] width 14 height 14
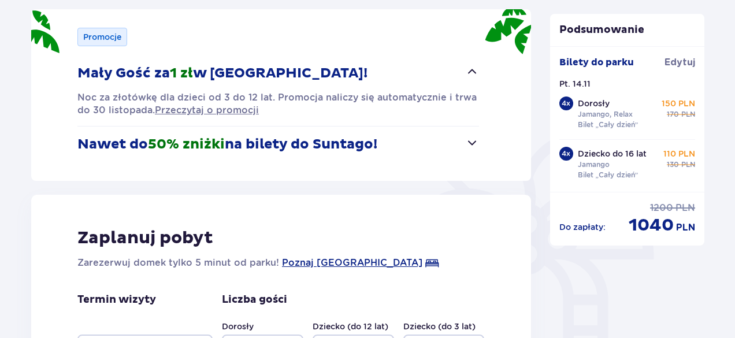
scroll to position [199, 0]
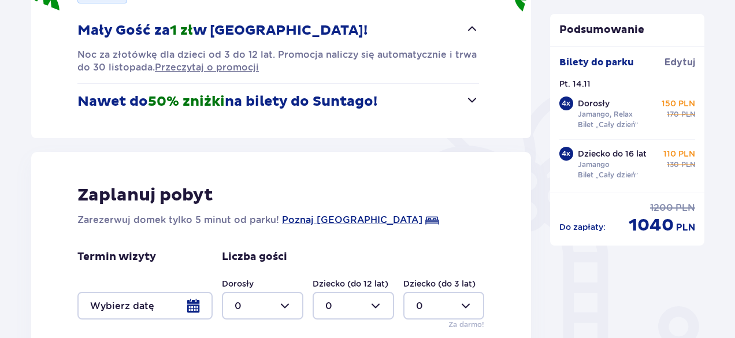
click at [468, 102] on span "button" at bounding box center [472, 100] width 14 height 14
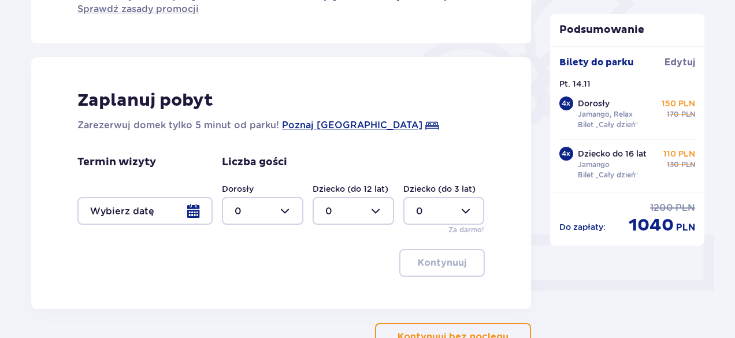
scroll to position [312, 0]
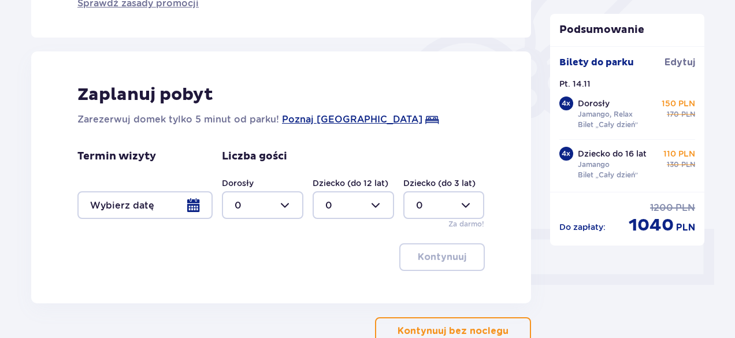
click at [488, 327] on p "Kontynuuj bez noclegu" at bounding box center [453, 331] width 111 height 13
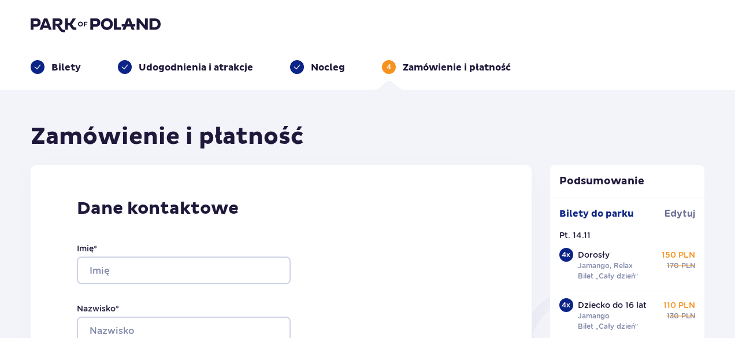
click at [134, 50] on div "Bilety Udogodnienia i atrakcje [PERSON_NAME] 4 Zamówienie i płatność" at bounding box center [367, 53] width 692 height 42
click at [125, 66] on span at bounding box center [125, 67] width 8 height 8
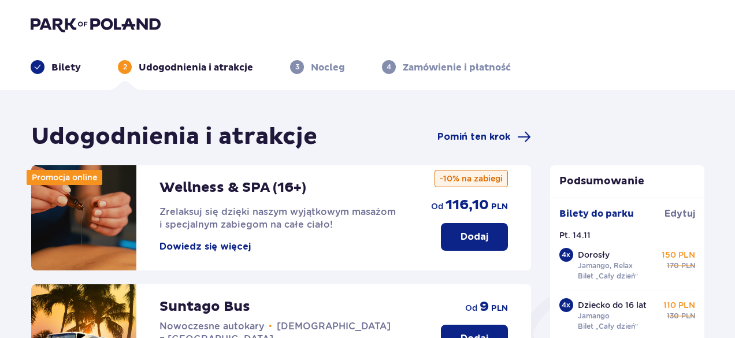
click at [34, 68] on span at bounding box center [38, 67] width 8 height 8
click at [36, 66] on p at bounding box center [38, 67] width 8 height 8
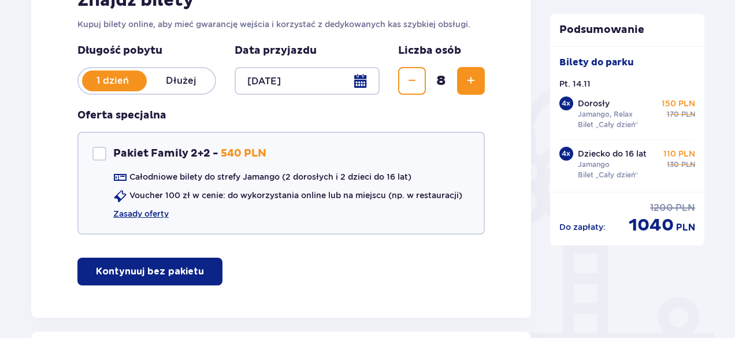
scroll to position [225, 0]
